Goal: Find specific page/section: Find specific page/section

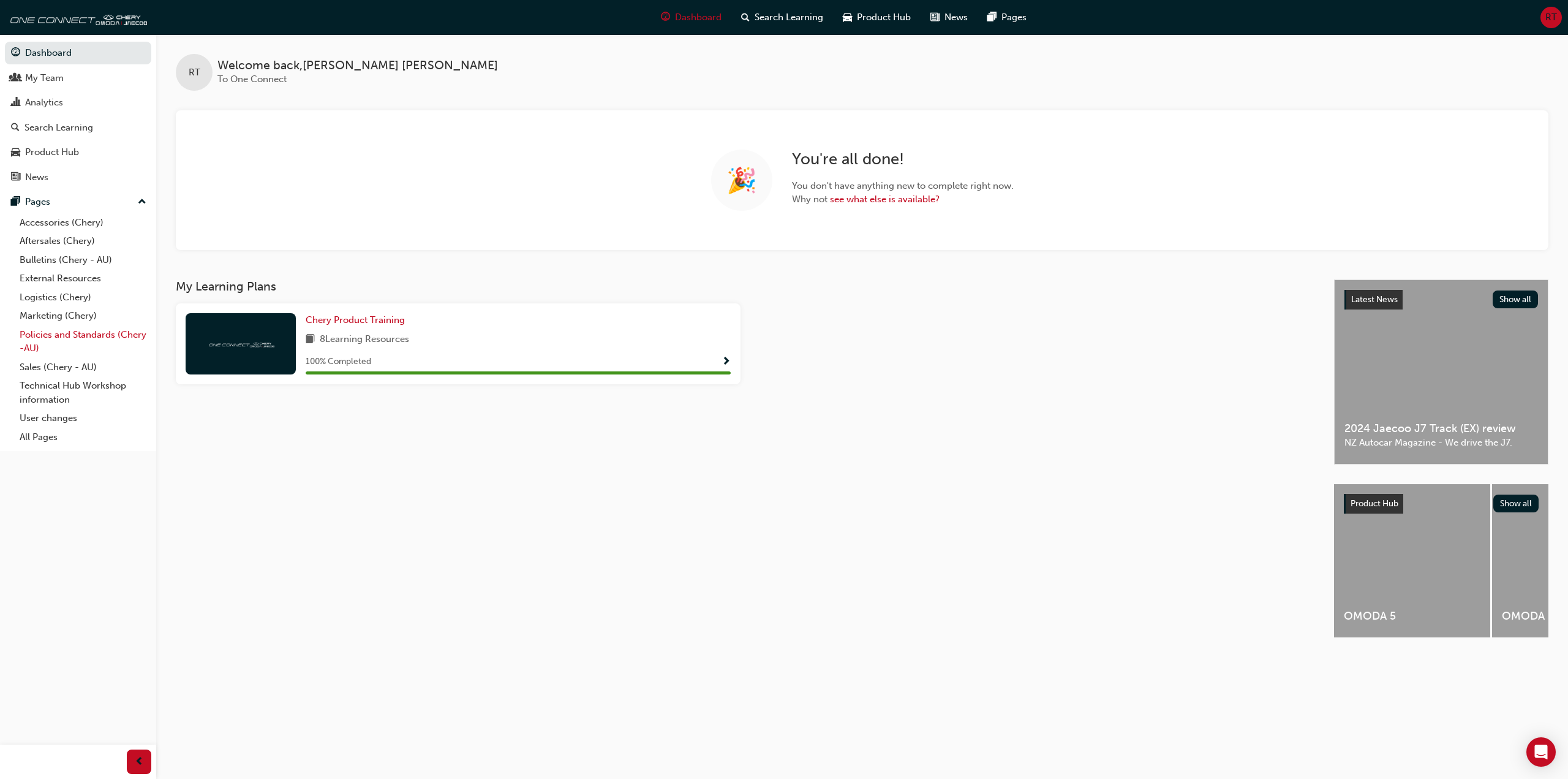
drag, startPoint x: 52, startPoint y: 366, endPoint x: 85, endPoint y: 353, distance: 35.5
click at [52, 366] on link "Sales (Chery - AU)" at bounding box center [83, 367] width 136 height 19
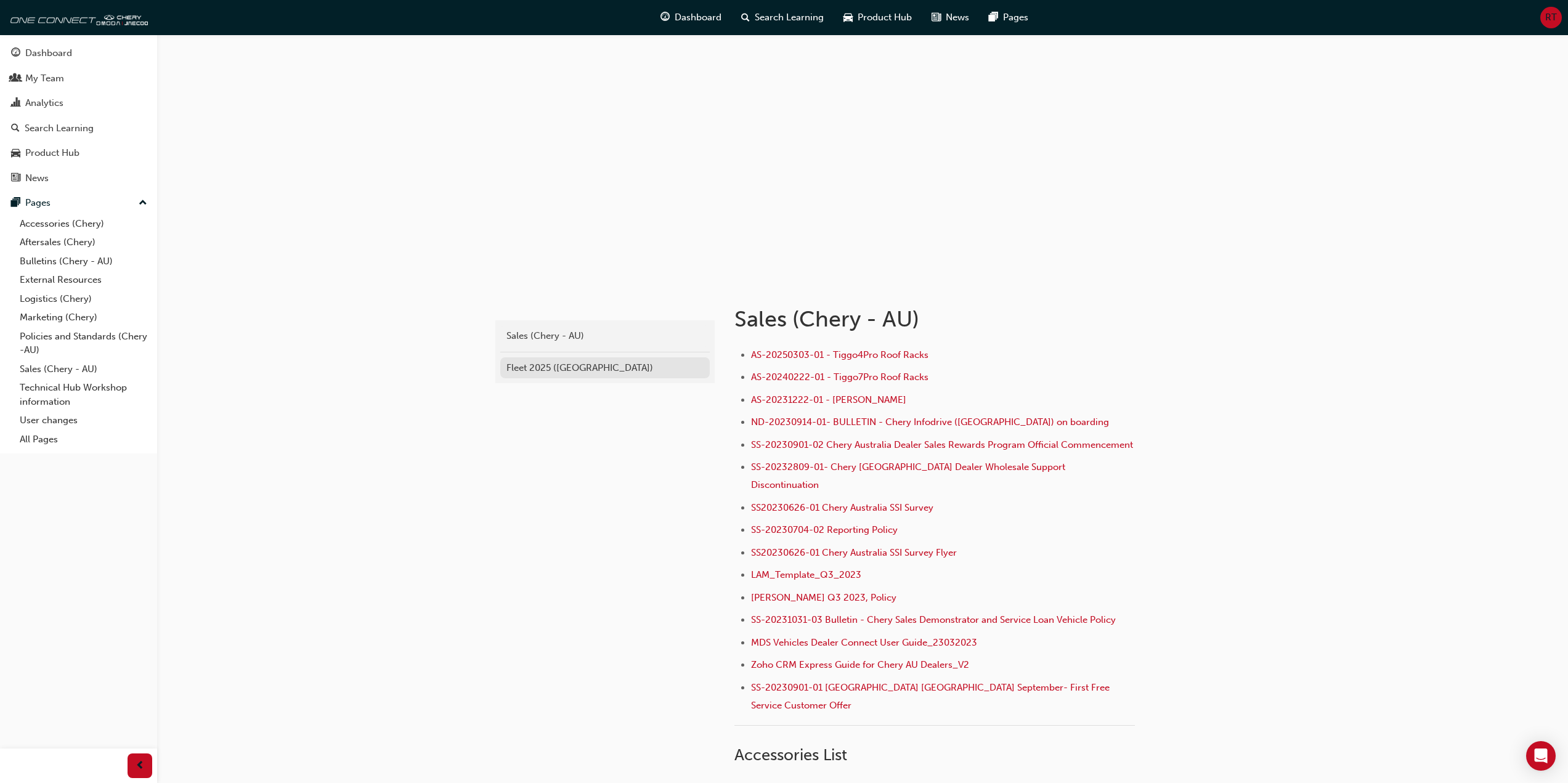
click at [553, 362] on div "Fleet 2025 ([GEOGRAPHIC_DATA])" at bounding box center [605, 368] width 197 height 14
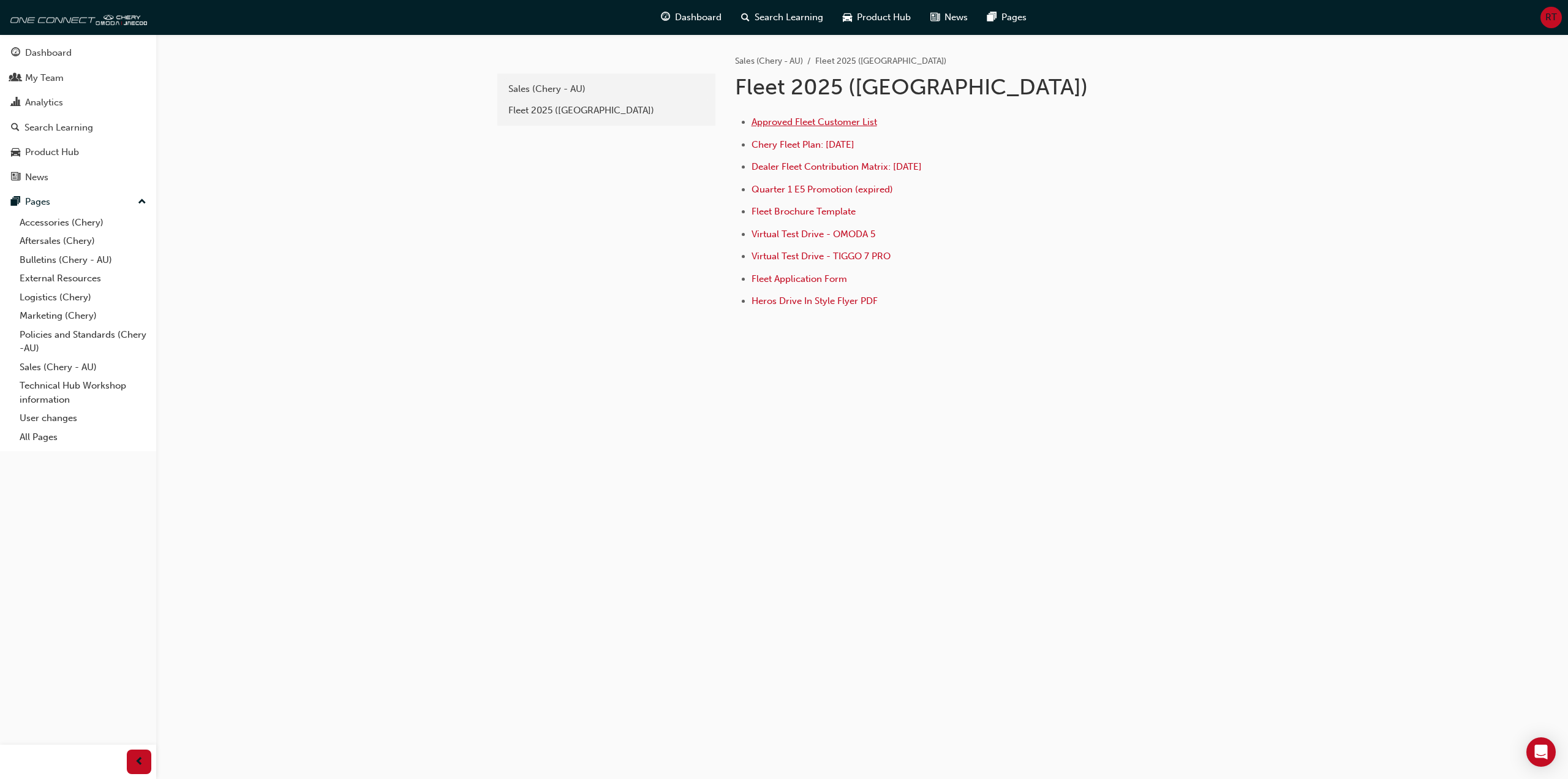
click at [843, 123] on span "Approved Fleet Customer List" at bounding box center [814, 122] width 125 height 11
